Goal: Transaction & Acquisition: Download file/media

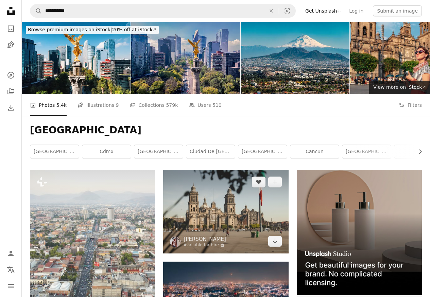
click at [198, 212] on img at bounding box center [225, 212] width 125 height 84
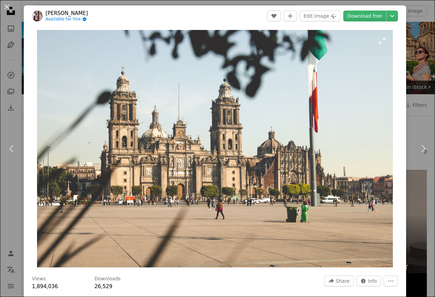
click at [211, 219] on img "Zoom in on this image" at bounding box center [215, 148] width 356 height 237
click at [356, 17] on link "Download free" at bounding box center [364, 16] width 43 height 11
